Goal: Task Accomplishment & Management: Manage account settings

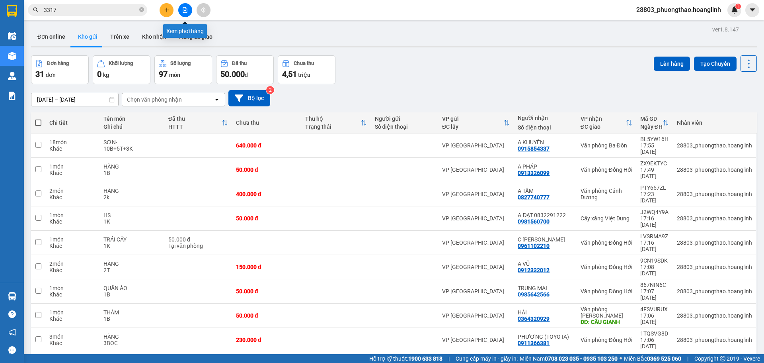
click at [185, 13] on button at bounding box center [185, 10] width 14 height 14
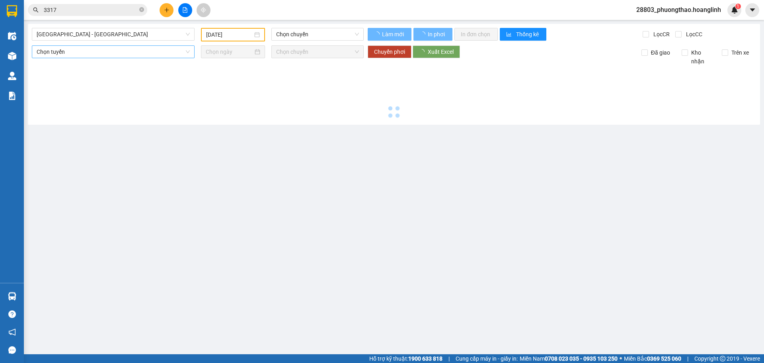
type input "[DATE]"
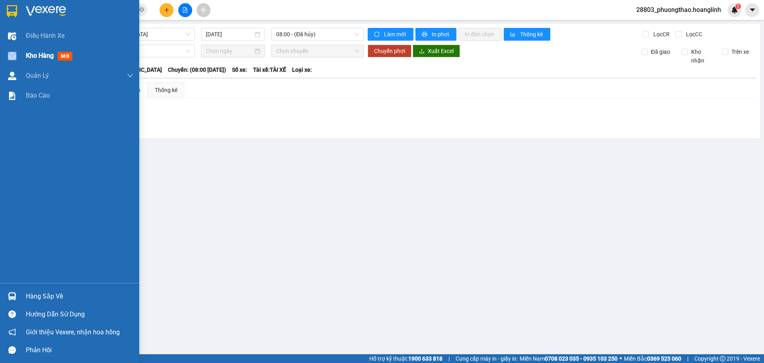
drag, startPoint x: 22, startPoint y: 56, endPoint x: 42, endPoint y: 56, distance: 19.5
click at [32, 55] on div "Kho hàng mới" at bounding box center [69, 56] width 139 height 20
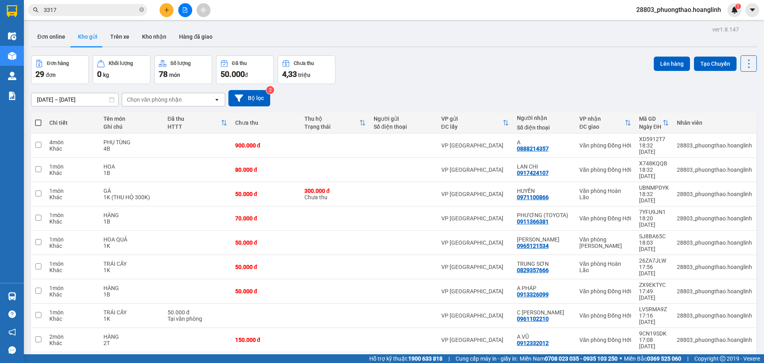
click at [183, 98] on div "Chọn văn phòng nhận" at bounding box center [168, 99] width 92 height 13
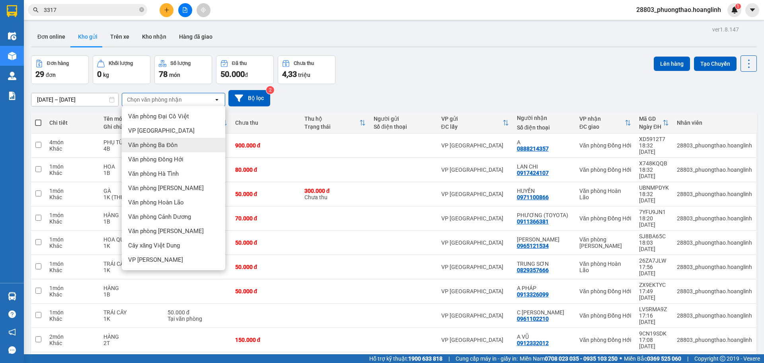
click at [170, 146] on span "Văn phòng Ba Đồn" at bounding box center [152, 145] width 49 height 8
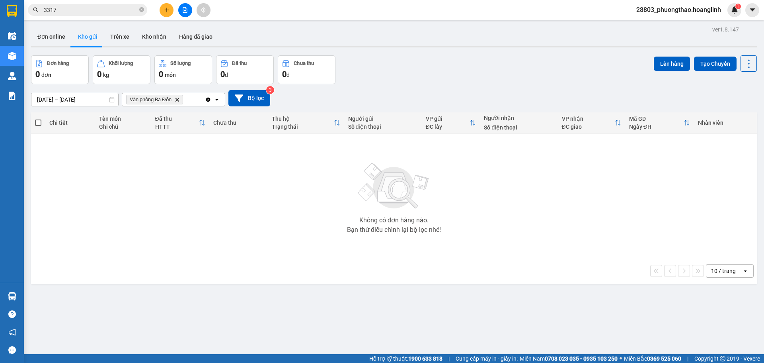
click at [217, 98] on icon "open" at bounding box center [217, 99] width 6 height 6
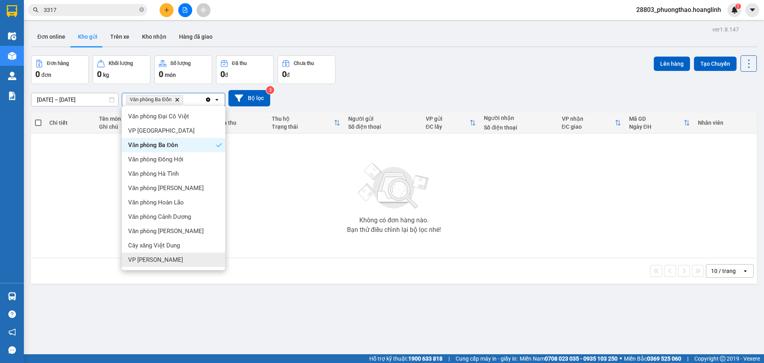
click at [165, 254] on div "VP [PERSON_NAME]" at bounding box center [173, 259] width 103 height 14
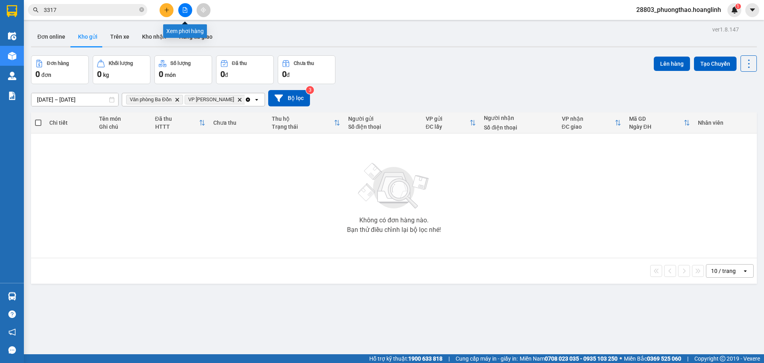
click at [189, 13] on button at bounding box center [185, 10] width 14 height 14
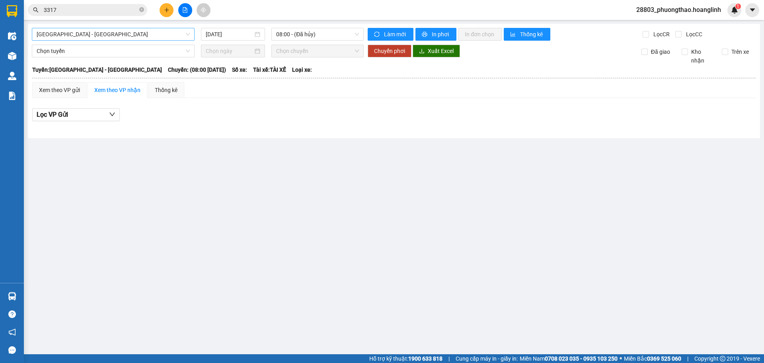
drag, startPoint x: 132, startPoint y: 26, endPoint x: 128, endPoint y: 36, distance: 10.7
click at [132, 27] on div "[GEOGRAPHIC_DATA] - [GEOGRAPHIC_DATA] [DATE] 08:00 - ([GEOGRAPHIC_DATA]) Làm mớ…" at bounding box center [394, 81] width 732 height 114
drag, startPoint x: 128, startPoint y: 37, endPoint x: 128, endPoint y: 41, distance: 4.8
click at [128, 37] on span "[GEOGRAPHIC_DATA] - [GEOGRAPHIC_DATA]" at bounding box center [113, 34] width 153 height 12
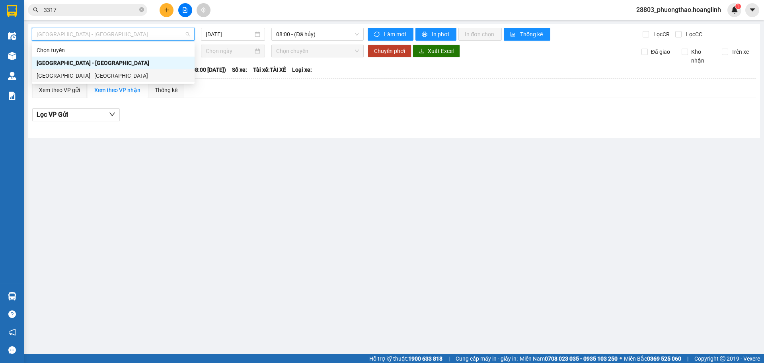
click at [115, 78] on div "[GEOGRAPHIC_DATA] - [GEOGRAPHIC_DATA]" at bounding box center [113, 75] width 153 height 9
type input "[DATE]"
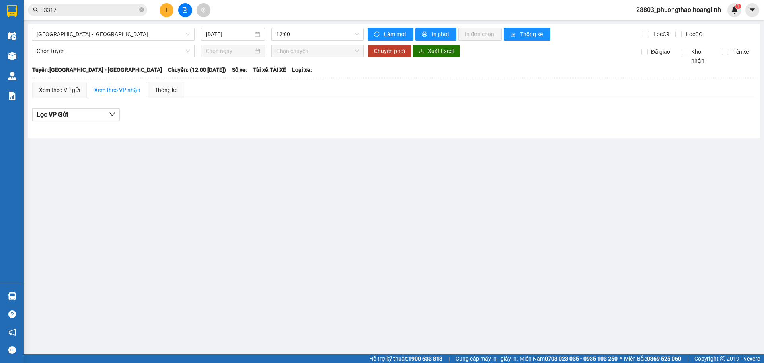
click at [305, 25] on div "[GEOGRAPHIC_DATA] - [GEOGRAPHIC_DATA] [DATE] 12:00 Làm mới In phơi In đơn chọn …" at bounding box center [394, 81] width 732 height 114
click at [299, 32] on span "12:00" at bounding box center [317, 34] width 83 height 12
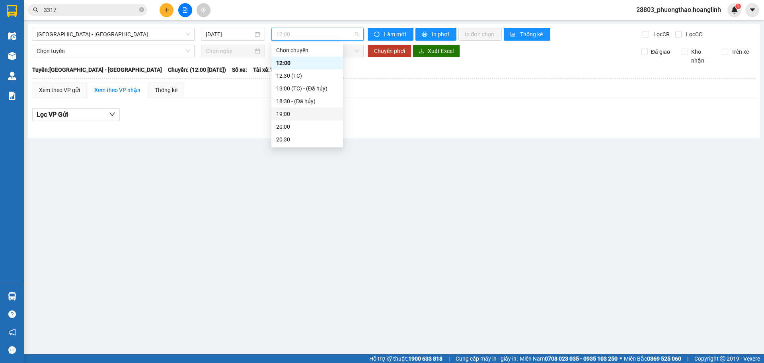
click at [291, 112] on div "19:00" at bounding box center [307, 113] width 62 height 9
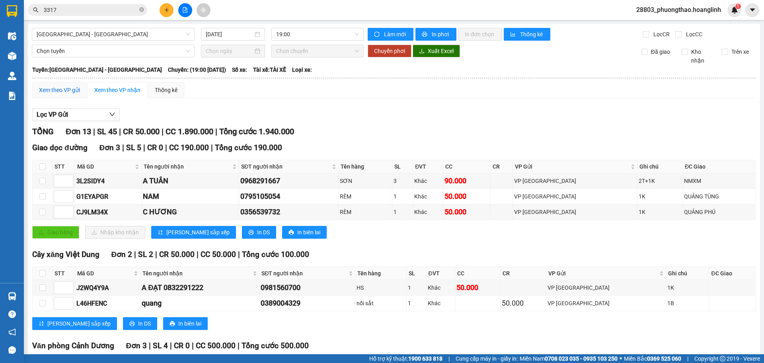
drag, startPoint x: 70, startPoint y: 86, endPoint x: 107, endPoint y: 104, distance: 41.3
click at [70, 86] on div "Xem theo VP gửi" at bounding box center [59, 90] width 41 height 9
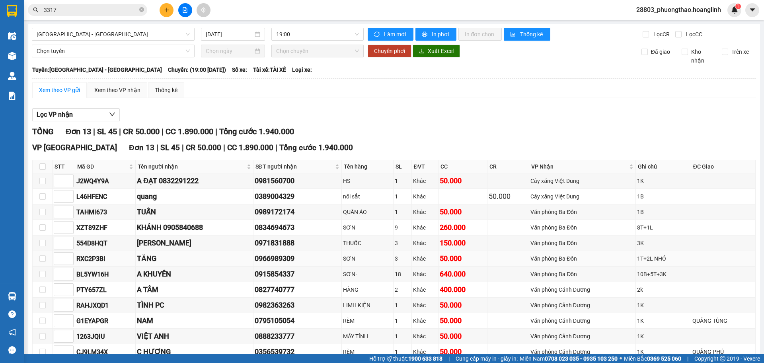
scroll to position [62, 0]
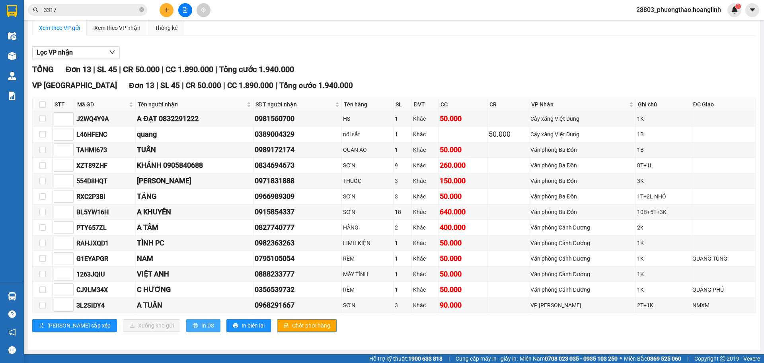
click at [201, 324] on span "In DS" at bounding box center [207, 325] width 13 height 9
click at [186, 320] on button "In DS" at bounding box center [203, 325] width 34 height 13
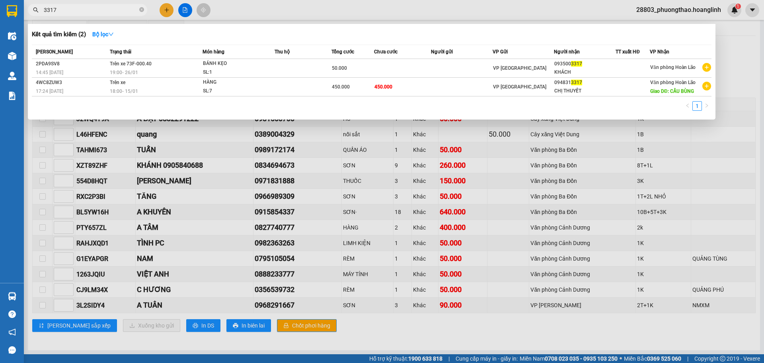
drag, startPoint x: 88, startPoint y: 8, endPoint x: 33, endPoint y: 3, distance: 54.8
click at [33, 3] on div "Kết quả tìm kiếm ( 2 ) Bộ lọc Mã ĐH Trạng thái Món hàng Thu hộ Tổng cước Chưa c…" at bounding box center [77, 10] width 155 height 14
type input "929"
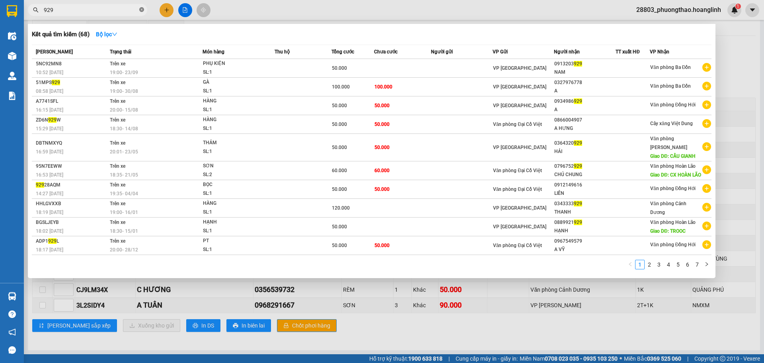
click at [142, 7] on span at bounding box center [141, 10] width 5 height 8
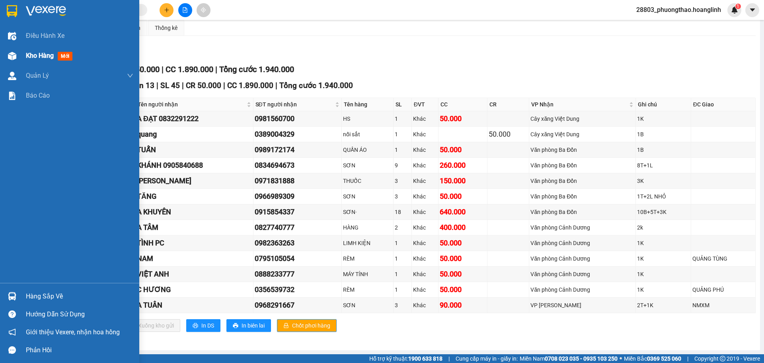
click at [49, 52] on span "Kho hàng" at bounding box center [40, 56] width 28 height 8
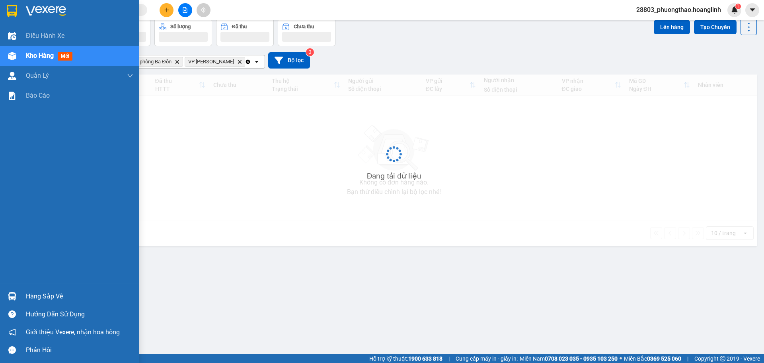
scroll to position [37, 0]
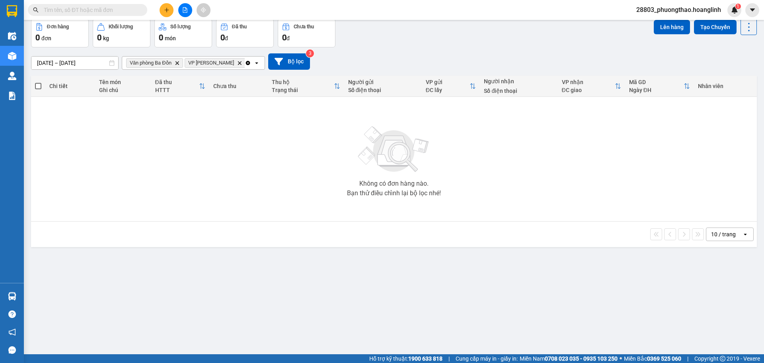
click at [245, 60] on icon "Clear all" at bounding box center [248, 63] width 6 height 6
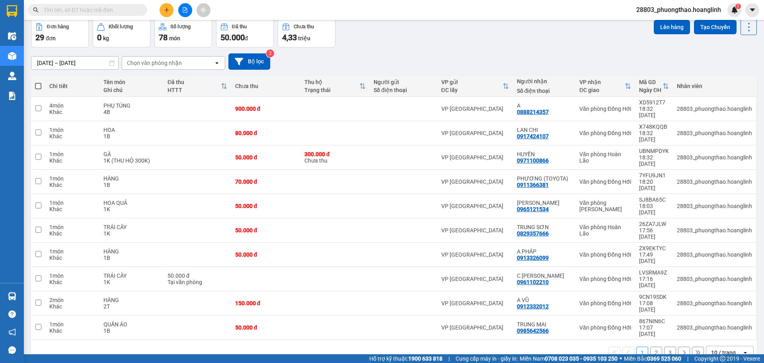
click at [162, 57] on div "Chọn văn phòng nhận" at bounding box center [168, 63] width 92 height 13
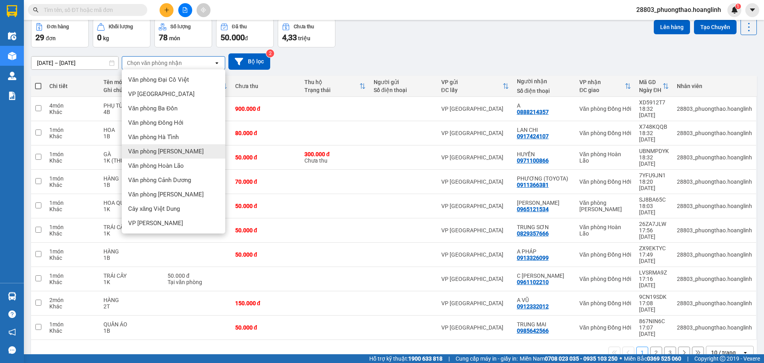
click at [179, 153] on div "Văn phòng [PERSON_NAME]" at bounding box center [173, 151] width 103 height 14
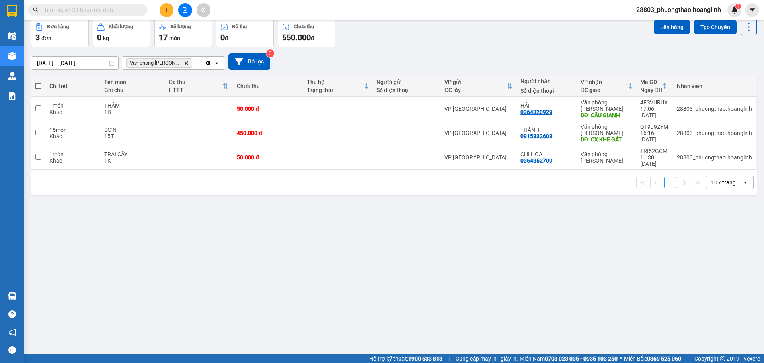
click at [184, 61] on icon "Delete" at bounding box center [186, 63] width 5 height 5
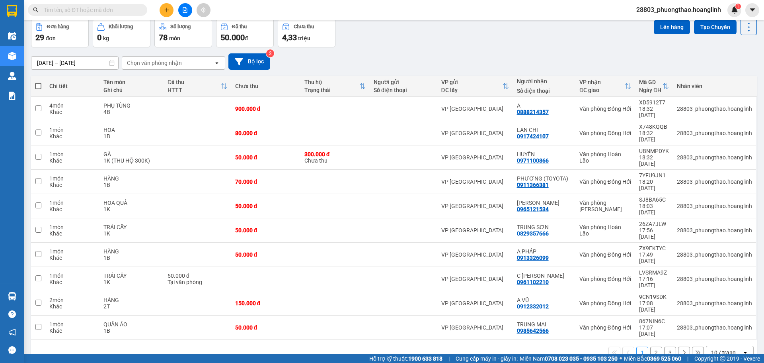
click at [166, 9] on icon "plus" at bounding box center [167, 10] width 6 height 6
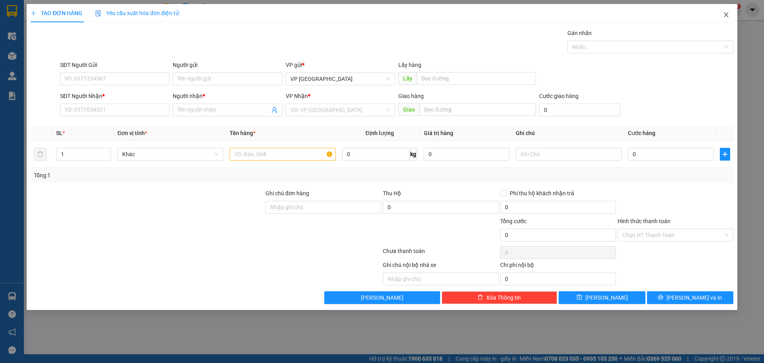
click at [725, 14] on icon "close" at bounding box center [726, 15] width 6 height 6
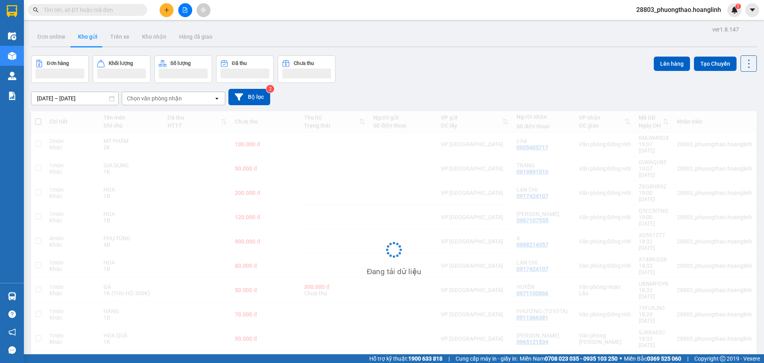
click at [65, 10] on input "text" at bounding box center [91, 10] width 94 height 9
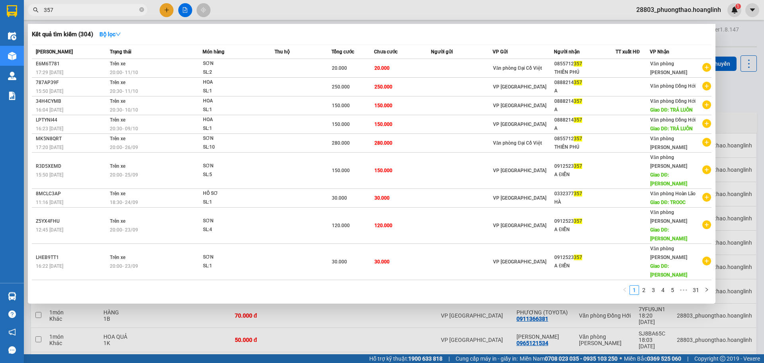
type input "357"
click at [261, 6] on div at bounding box center [382, 181] width 764 height 363
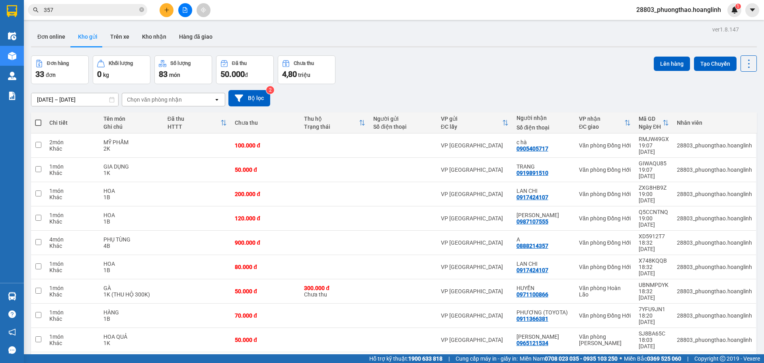
click at [170, 96] on div "Chọn văn phòng nhận" at bounding box center [154, 100] width 55 height 8
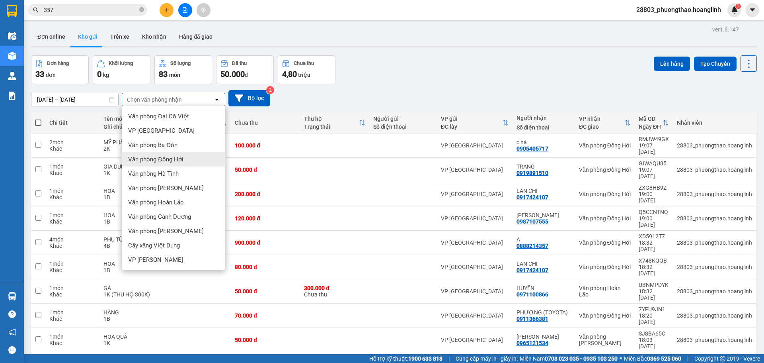
click at [182, 160] on span "Văn phòng Đồng Hới" at bounding box center [155, 159] width 55 height 8
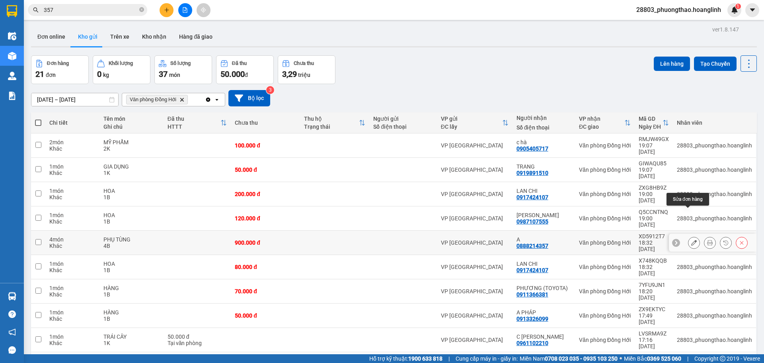
click at [693, 236] on button at bounding box center [694, 243] width 11 height 14
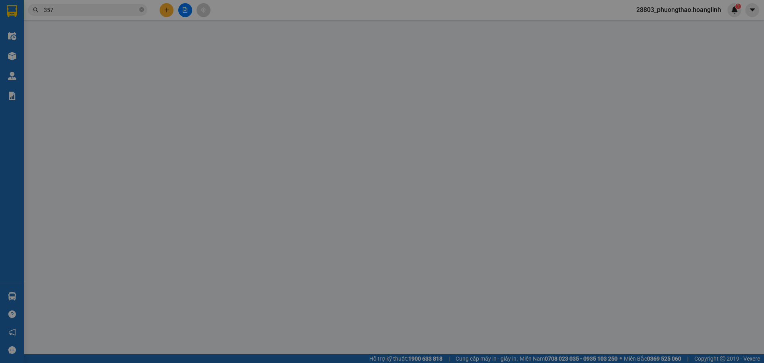
type input "0888214357"
type input "A"
type input "0"
type input "900.000"
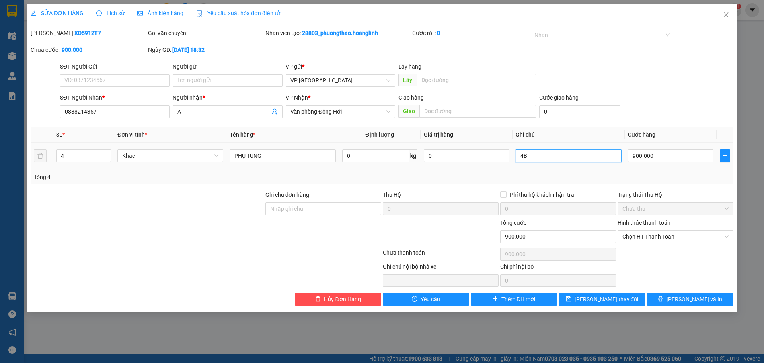
click at [584, 157] on input "4B" at bounding box center [569, 155] width 106 height 13
click at [529, 154] on input "4B (LẤY LUÔN)" at bounding box center [569, 155] width 106 height 13
click at [529, 155] on input "4B (LẤY LUÔN)" at bounding box center [569, 155] width 106 height 13
click at [531, 155] on input "4B (LẤY LUÔN)" at bounding box center [569, 155] width 106 height 13
type input "4B (KHÁCH LẤY LUÔN)"
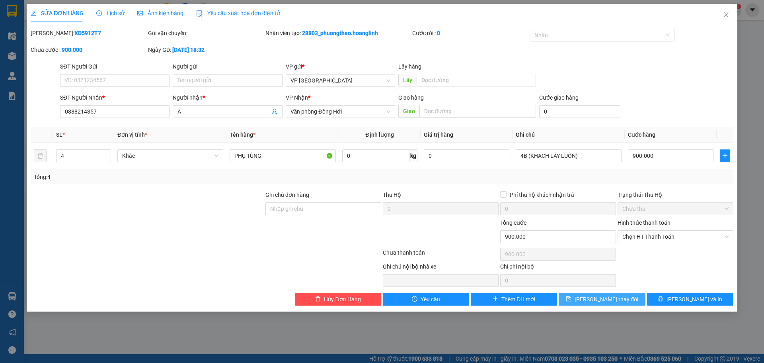
click at [592, 295] on span "[PERSON_NAME] thay đổi" at bounding box center [607, 299] width 64 height 9
